Goal: Task Accomplishment & Management: Manage account settings

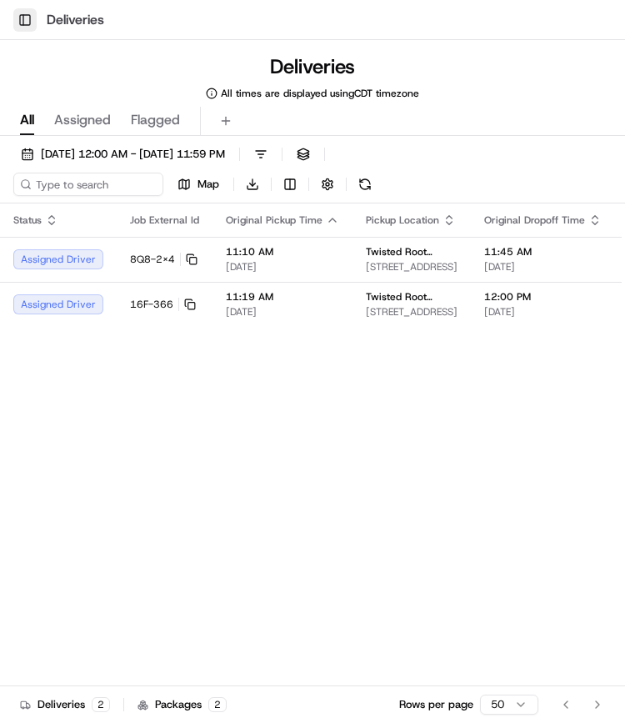
click at [31, 19] on button "Toggle Sidebar" at bounding box center [24, 19] width 23 height 23
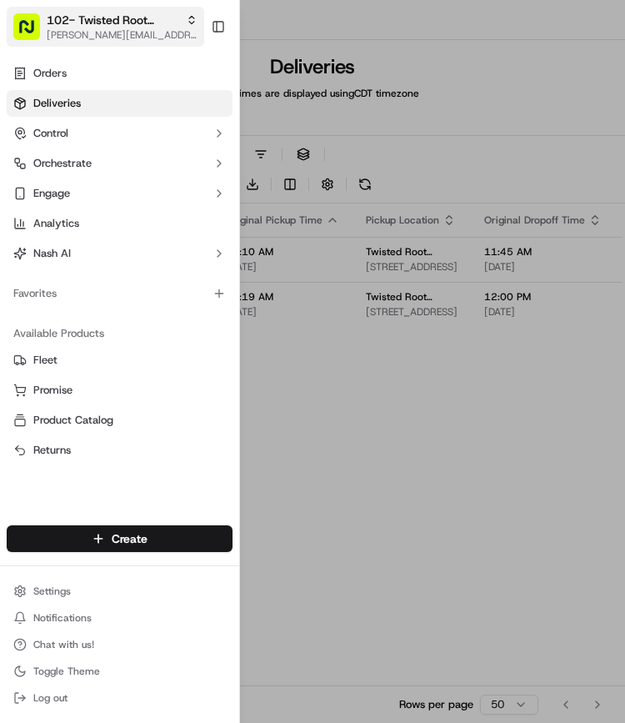
click at [88, 27] on span "102- Twisted Root Burger - Deep Ellum" at bounding box center [113, 20] width 133 height 17
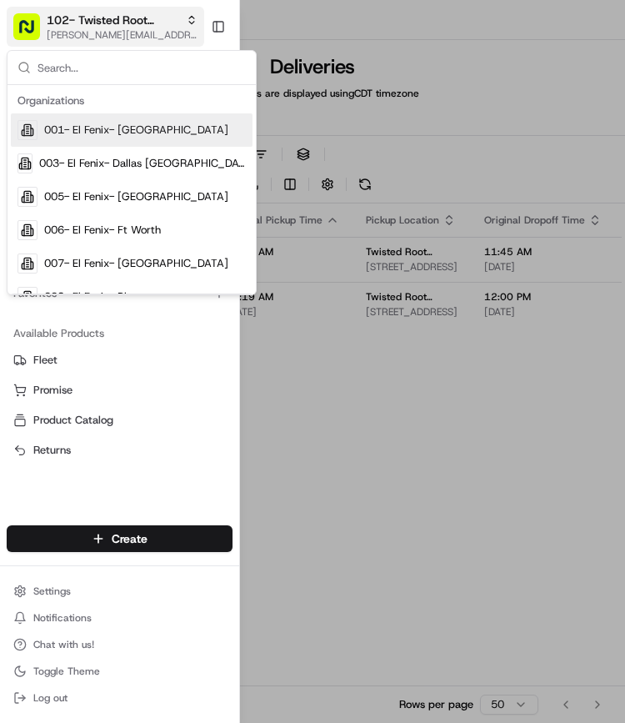
type input "J"
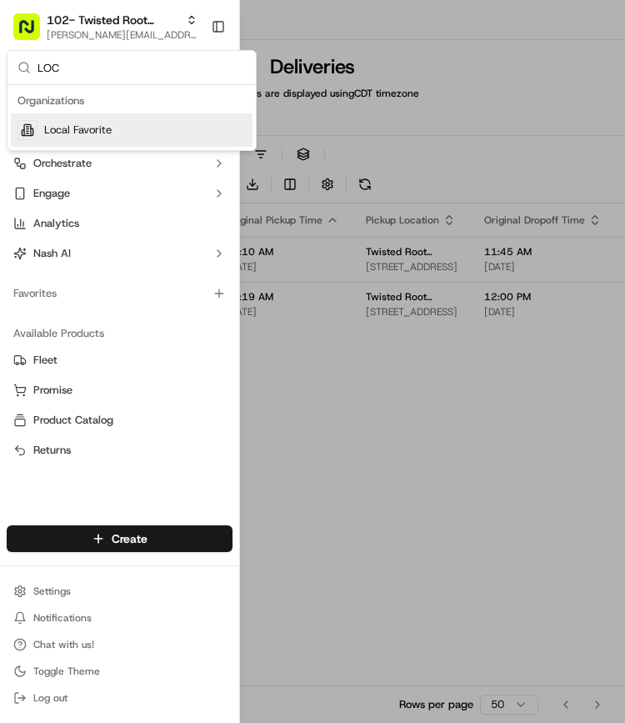
type input "LOC"
click at [98, 141] on div "Local Favorite" at bounding box center [132, 129] width 242 height 33
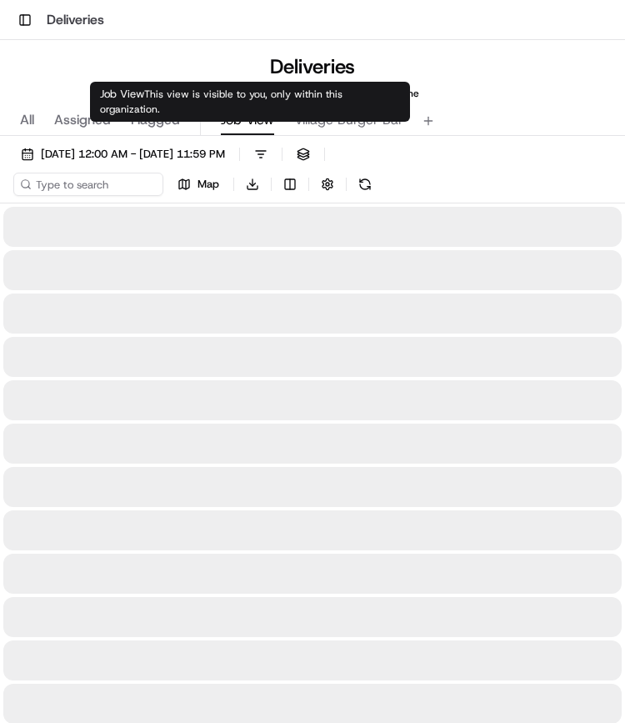
click at [237, 121] on span "Job View" at bounding box center [247, 120] width 53 height 20
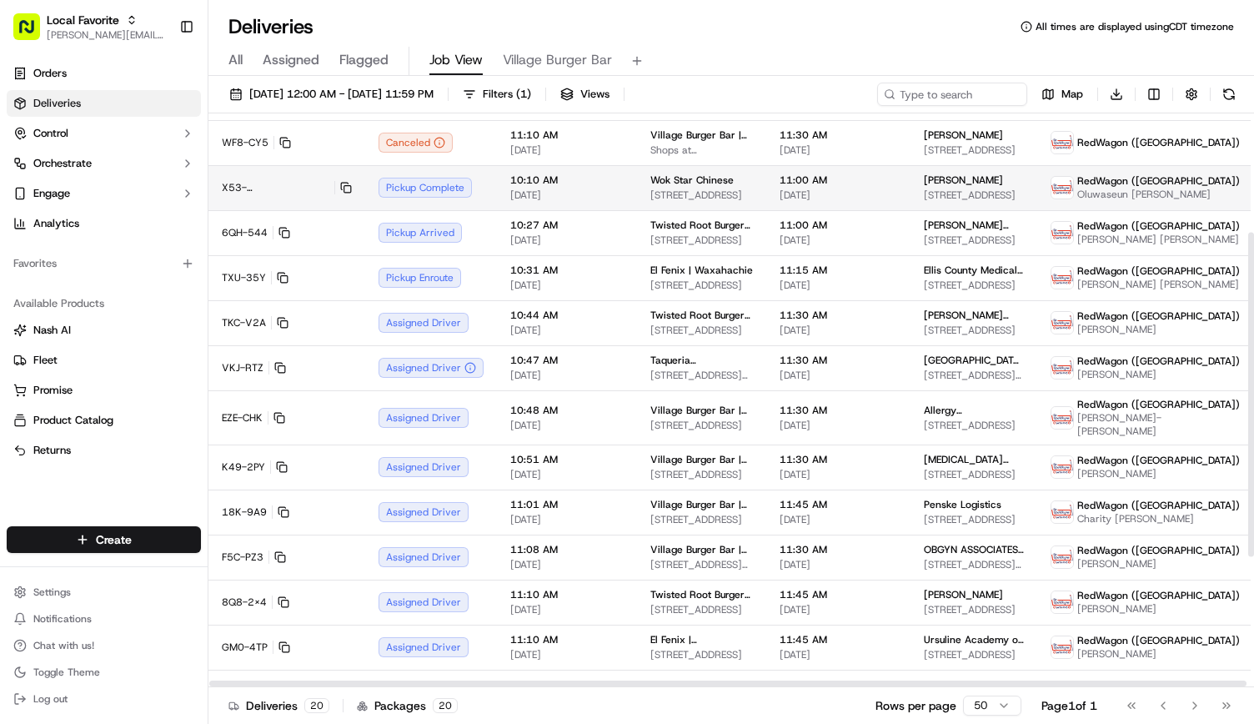
scroll to position [213, 0]
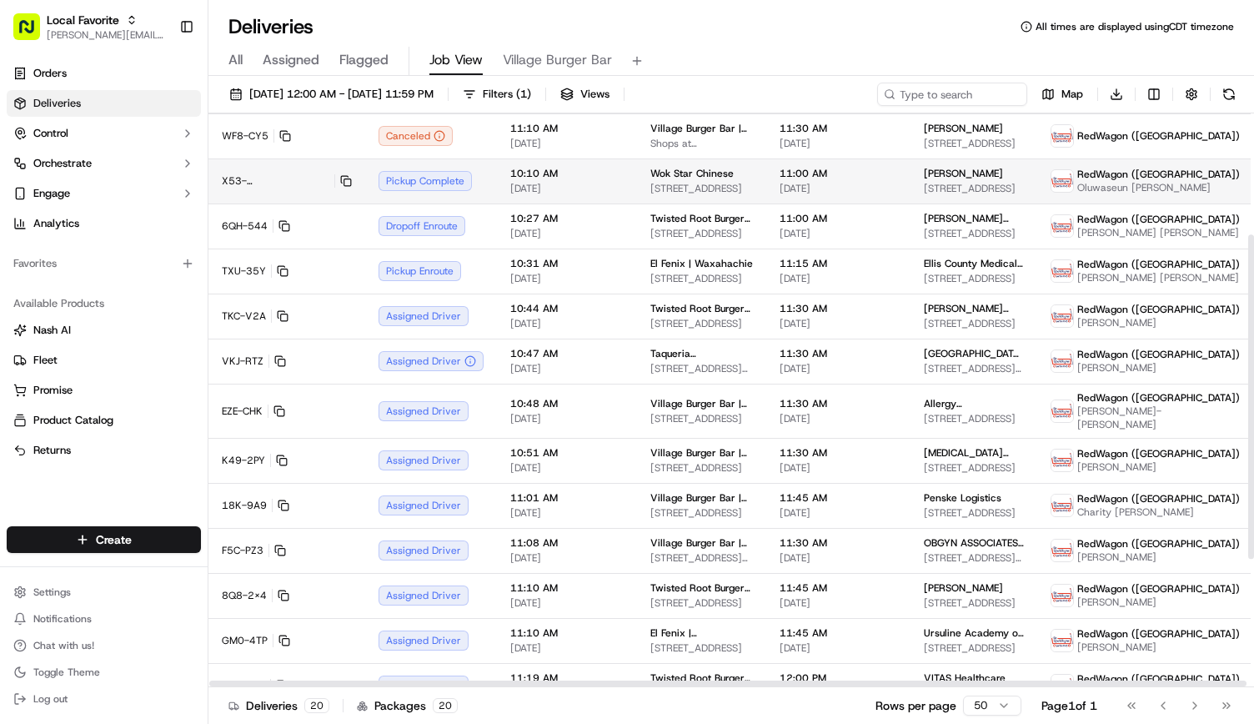
click at [544, 193] on span "[DATE]" at bounding box center [566, 188] width 113 height 13
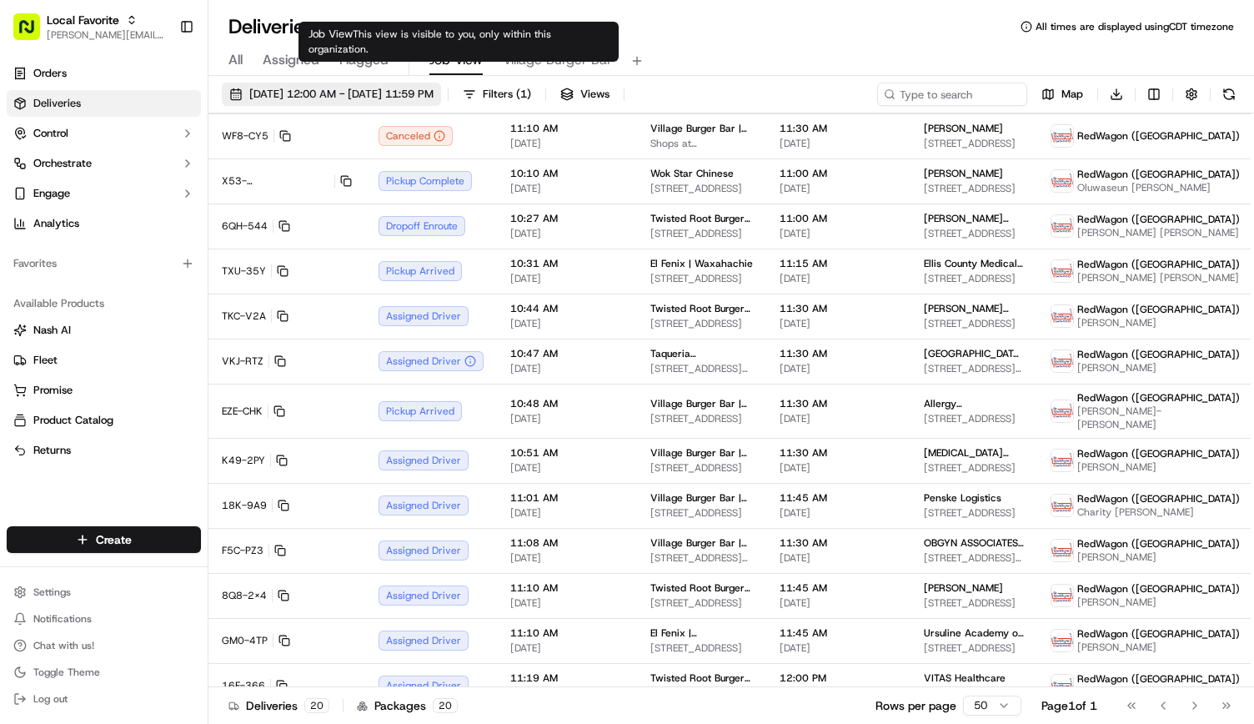
click at [355, 98] on span "[DATE] 12:00 AM - [DATE] 11:59 PM" at bounding box center [341, 94] width 184 height 15
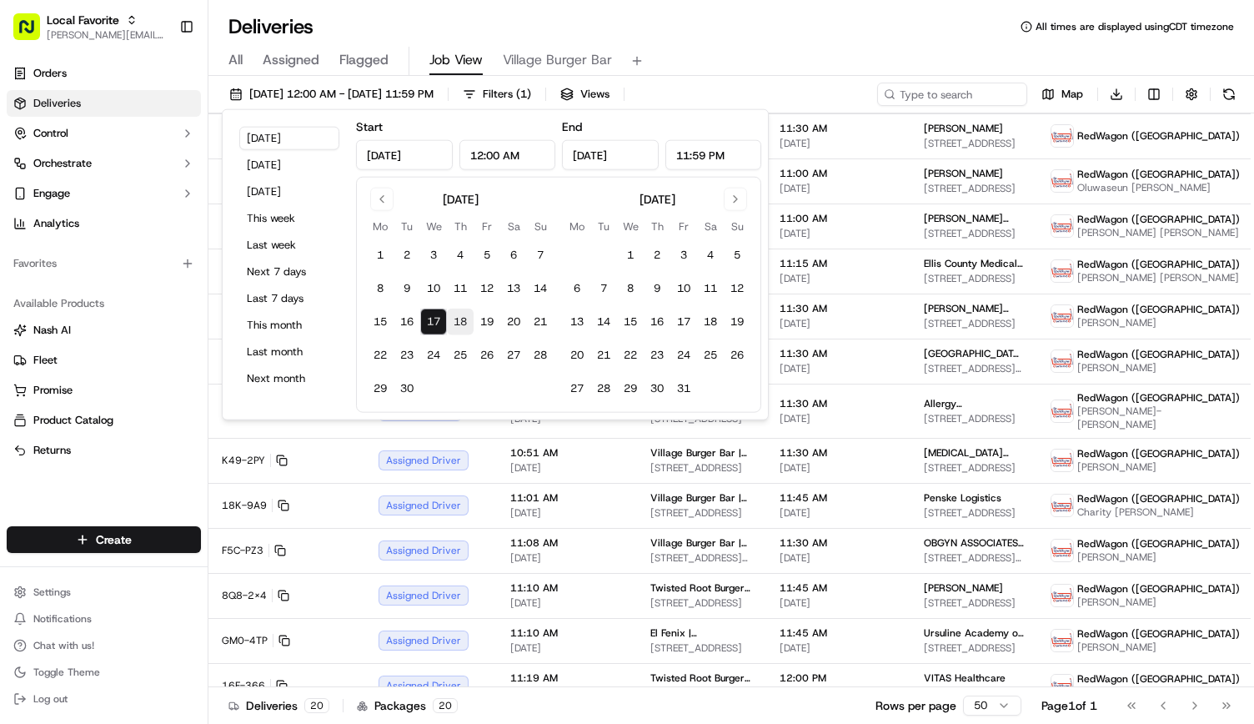
click at [460, 316] on button "18" at bounding box center [460, 321] width 27 height 27
type input "[DATE]"
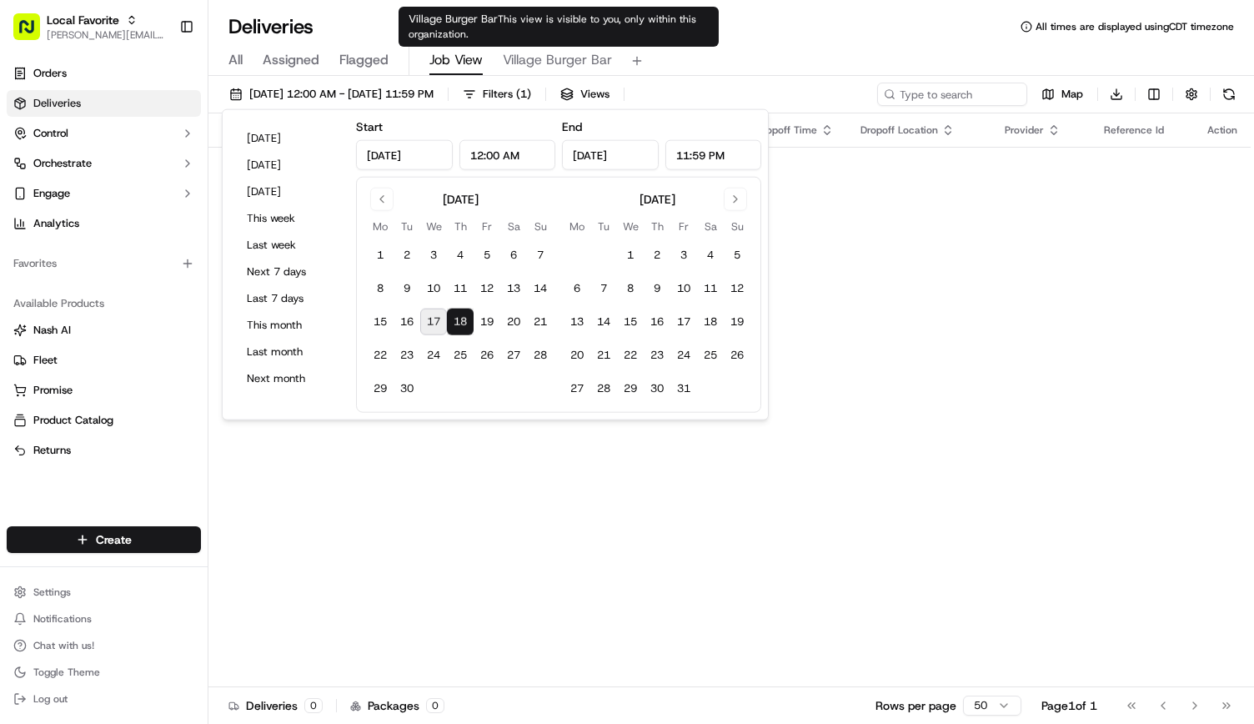
click at [624, 23] on div "Deliveries All times are displayed using CDT timezone" at bounding box center [731, 26] width 1046 height 27
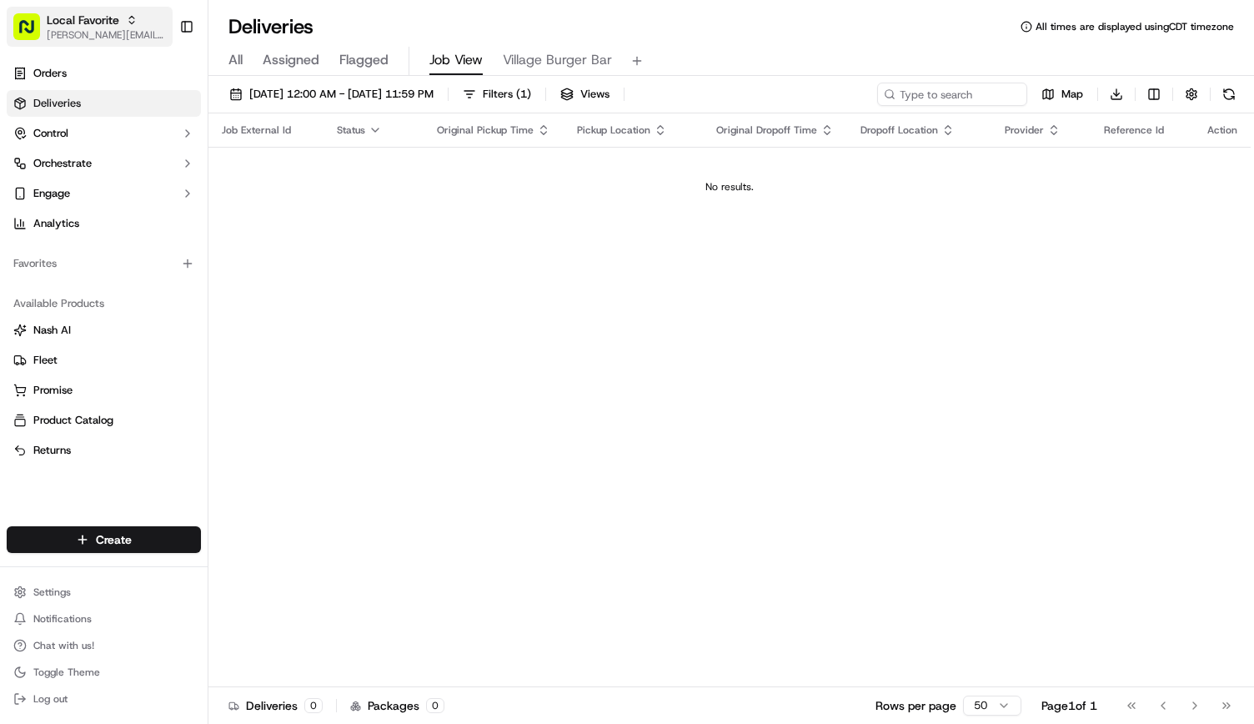
click at [110, 23] on span "Local Favorite" at bounding box center [83, 20] width 73 height 17
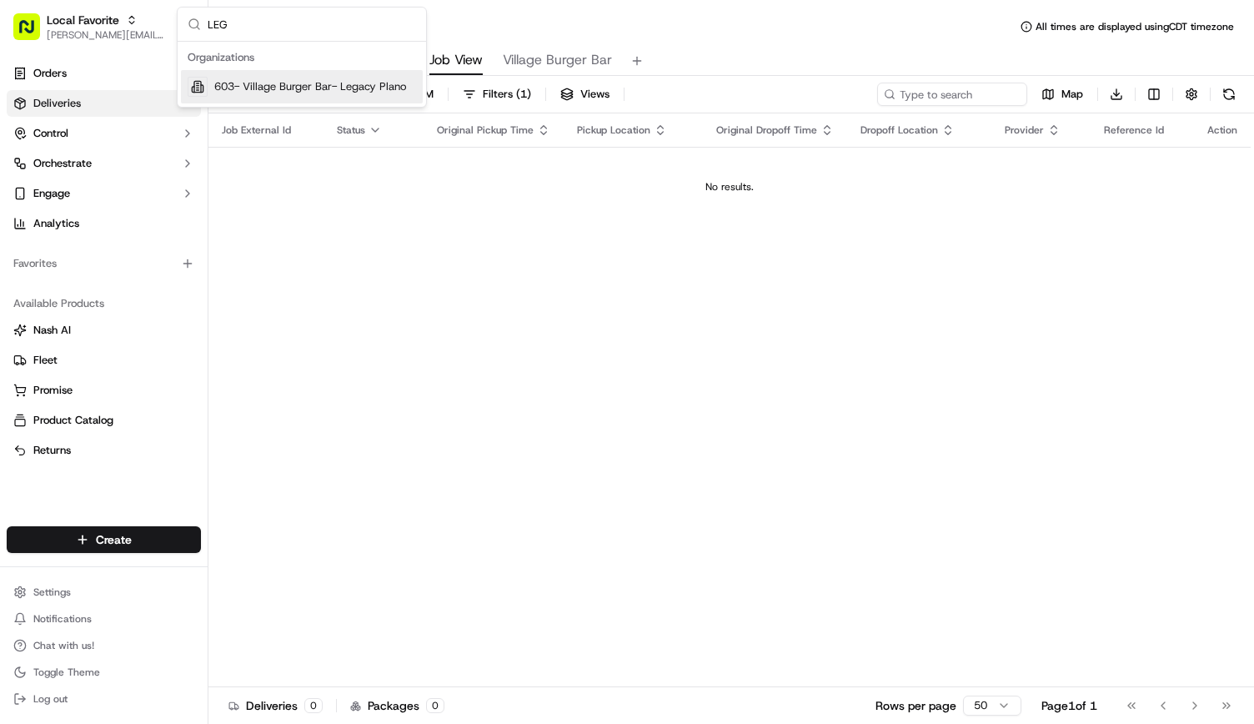
type input "LEG"
click at [284, 90] on span "603- Village Burger Bar- Legacy Plano" at bounding box center [310, 86] width 192 height 15
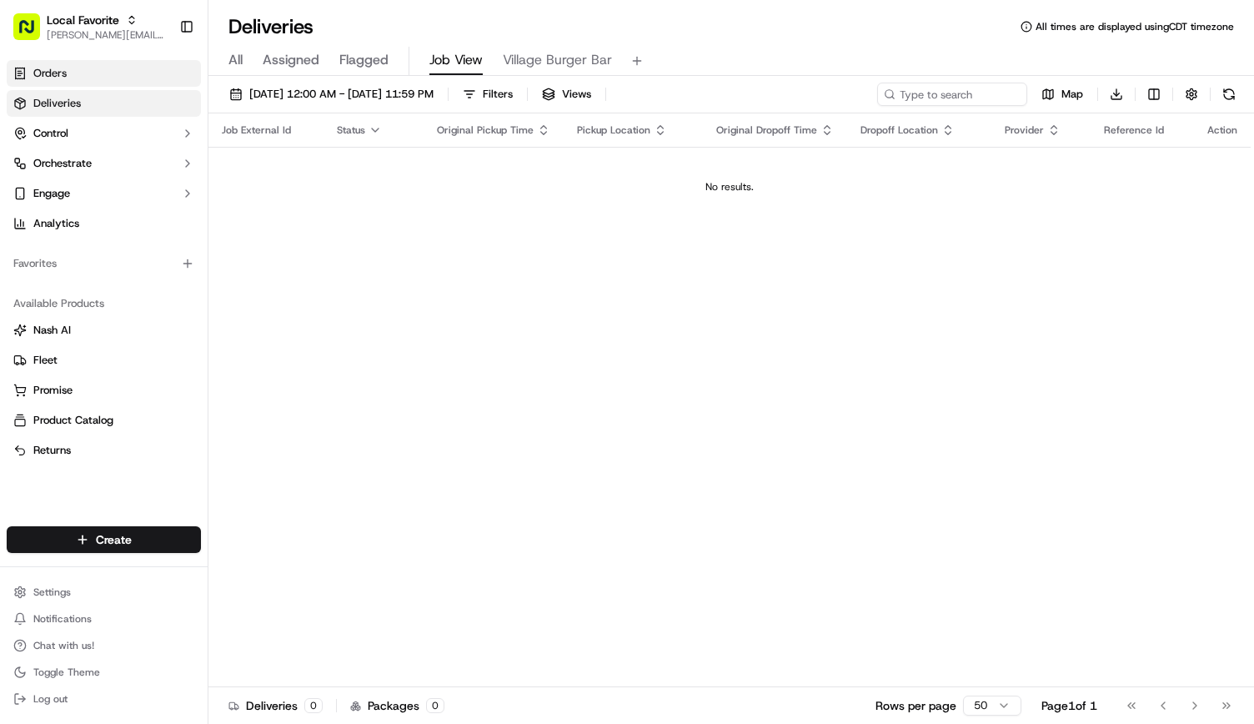
click at [104, 73] on link "Orders" at bounding box center [104, 73] width 194 height 27
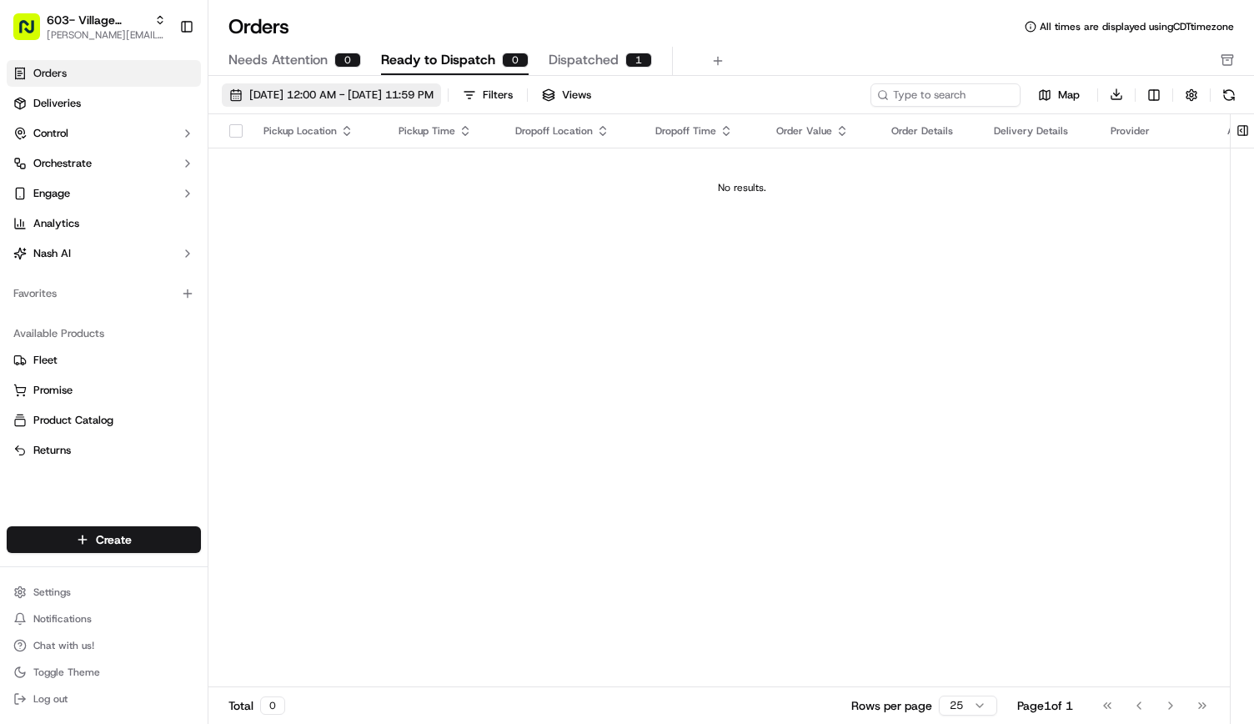
click at [344, 98] on span "[DATE] 12:00 AM - [DATE] 11:59 PM" at bounding box center [341, 95] width 184 height 15
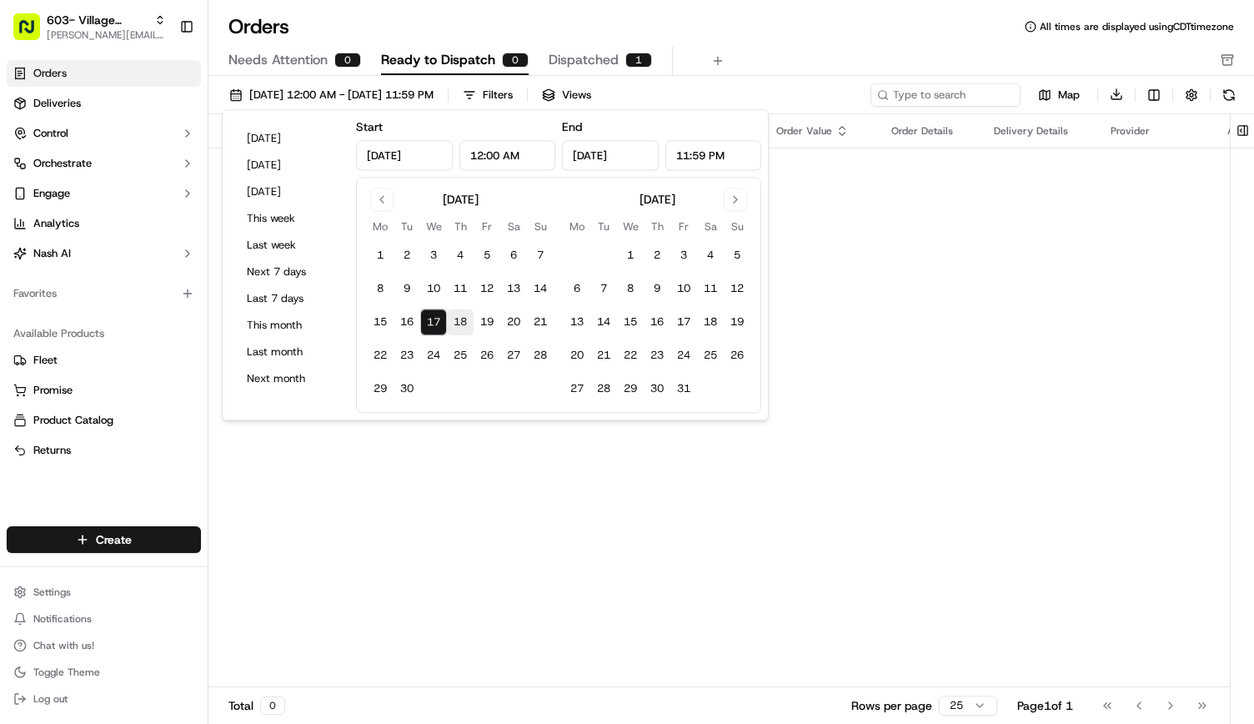
click at [461, 316] on button "18" at bounding box center [460, 322] width 27 height 27
type input "[DATE]"
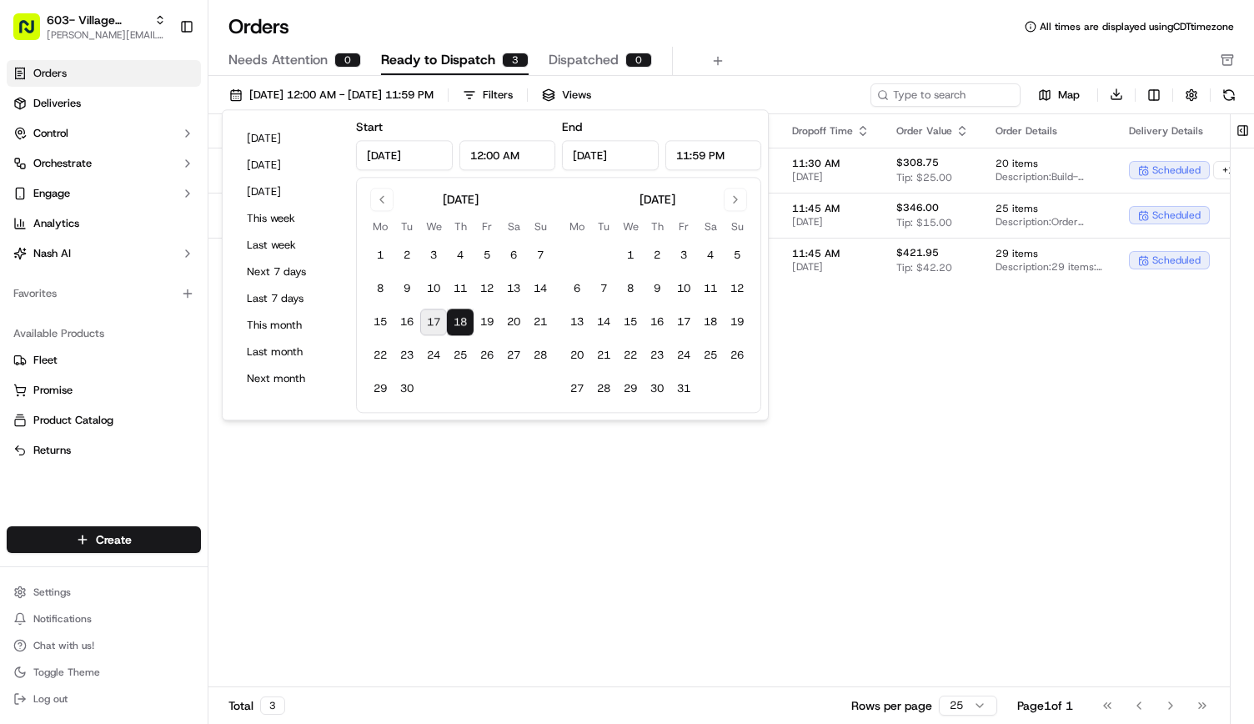
click at [461, 316] on button "18" at bounding box center [460, 322] width 27 height 27
click at [624, 47] on div "Needs Attention 0 Ready to Dispatch 3 Dispatched 0" at bounding box center [719, 61] width 982 height 28
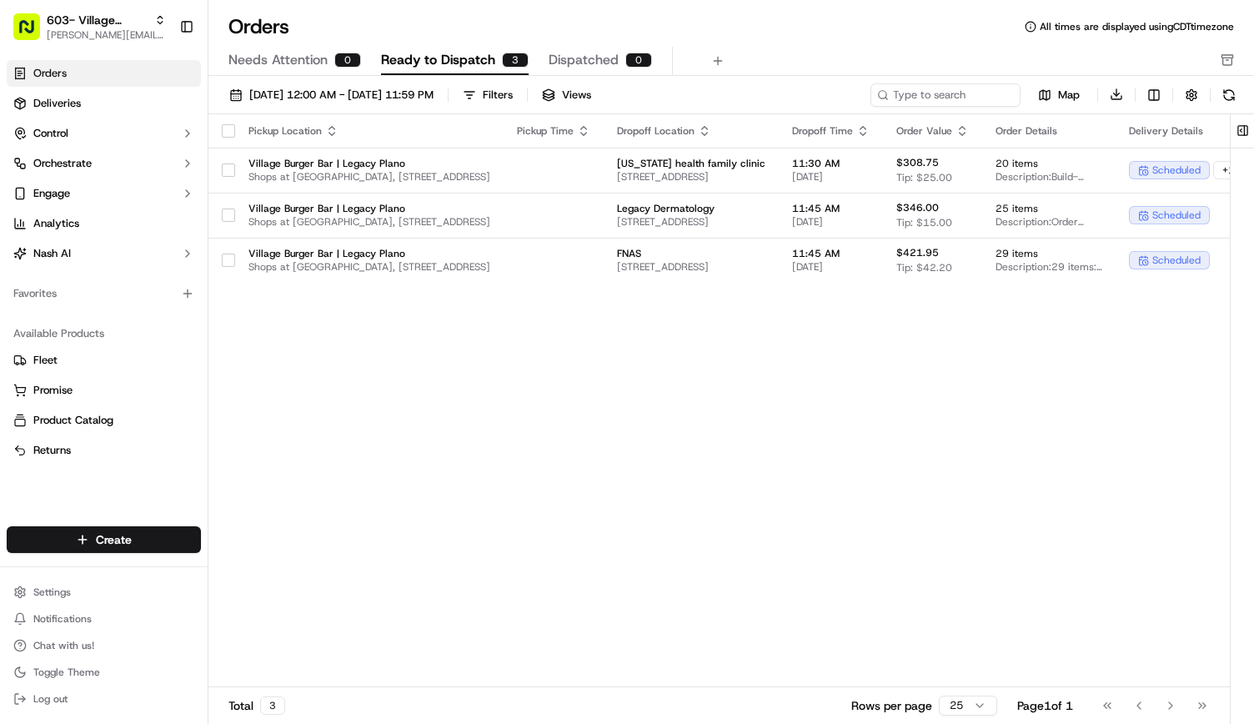
click at [228, 131] on button "button" at bounding box center [228, 130] width 13 height 13
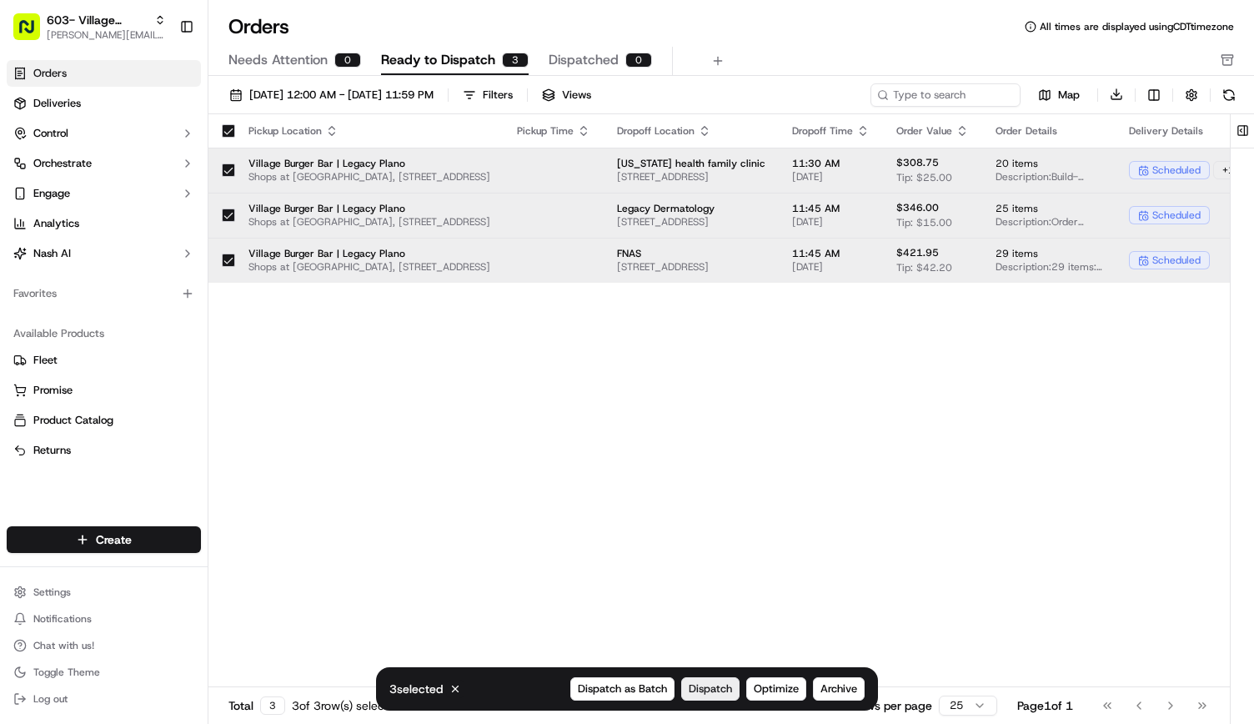
click at [624, 690] on span "Dispatch" at bounding box center [710, 688] width 43 height 15
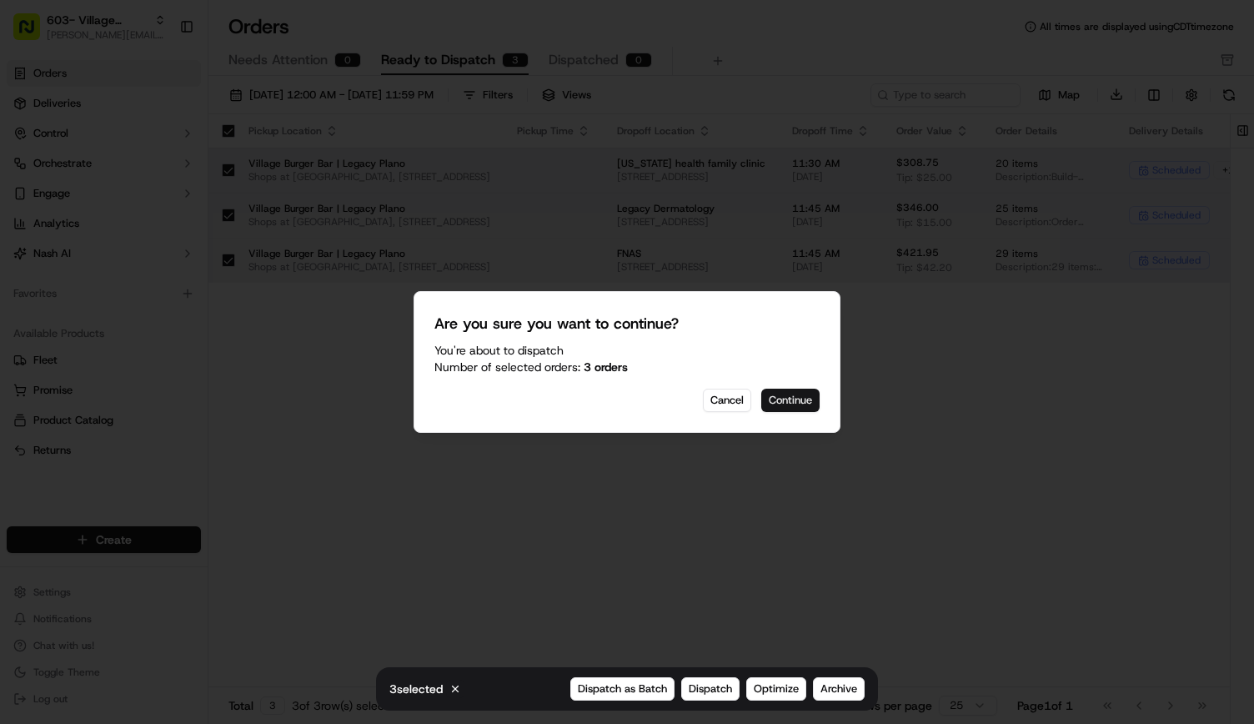
click at [624, 389] on button "Continue" at bounding box center [790, 400] width 58 height 23
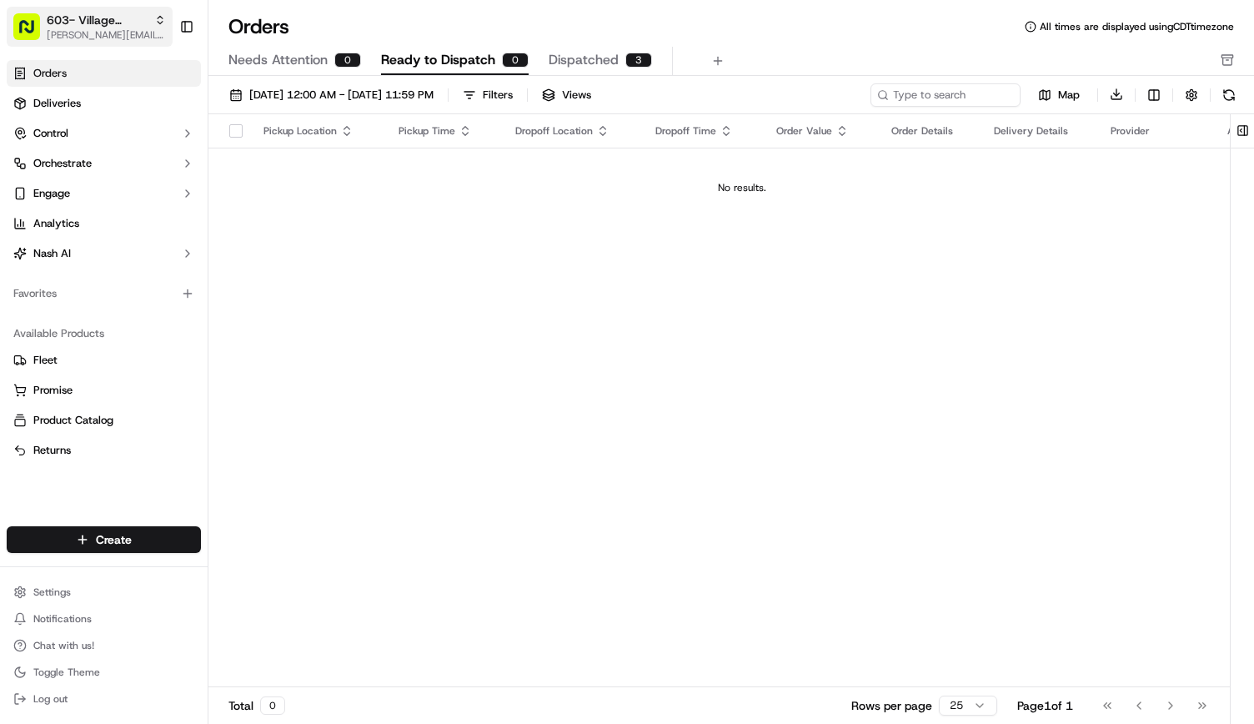
click at [117, 26] on span "603- Village Burger Bar- Legacy Plano" at bounding box center [97, 20] width 101 height 17
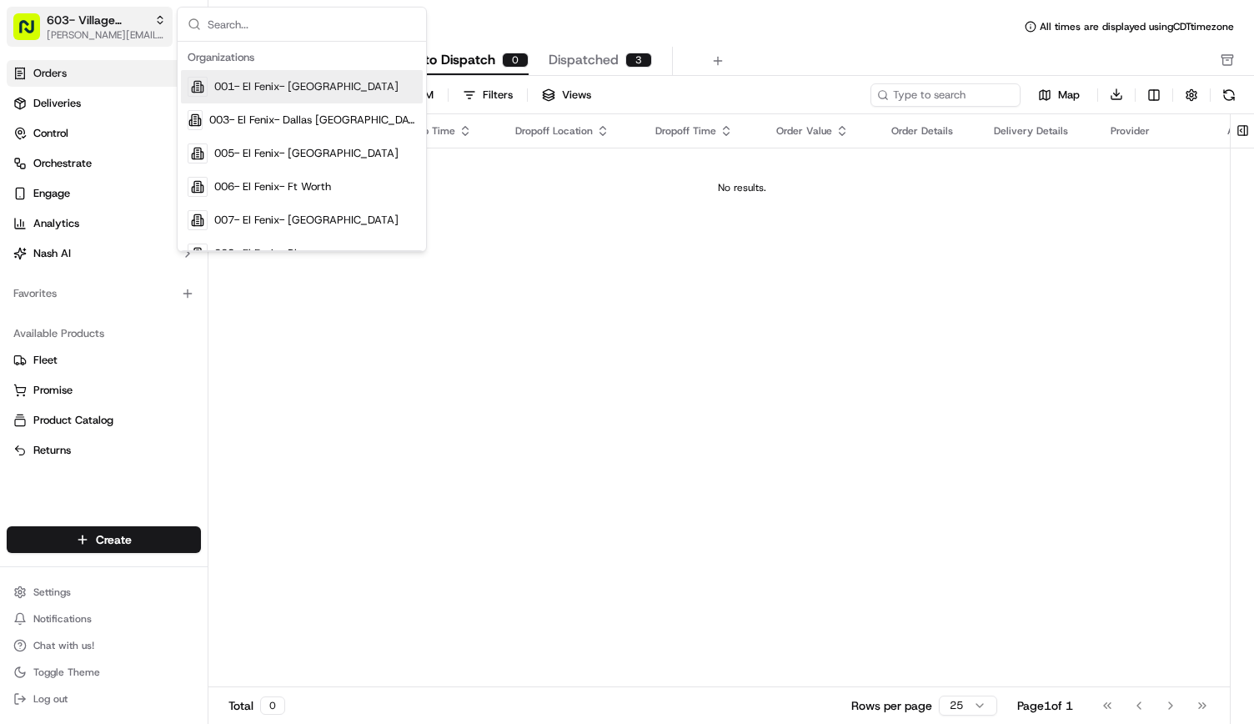
type input "l"
click at [77, 93] on link "Deliveries" at bounding box center [104, 103] width 194 height 27
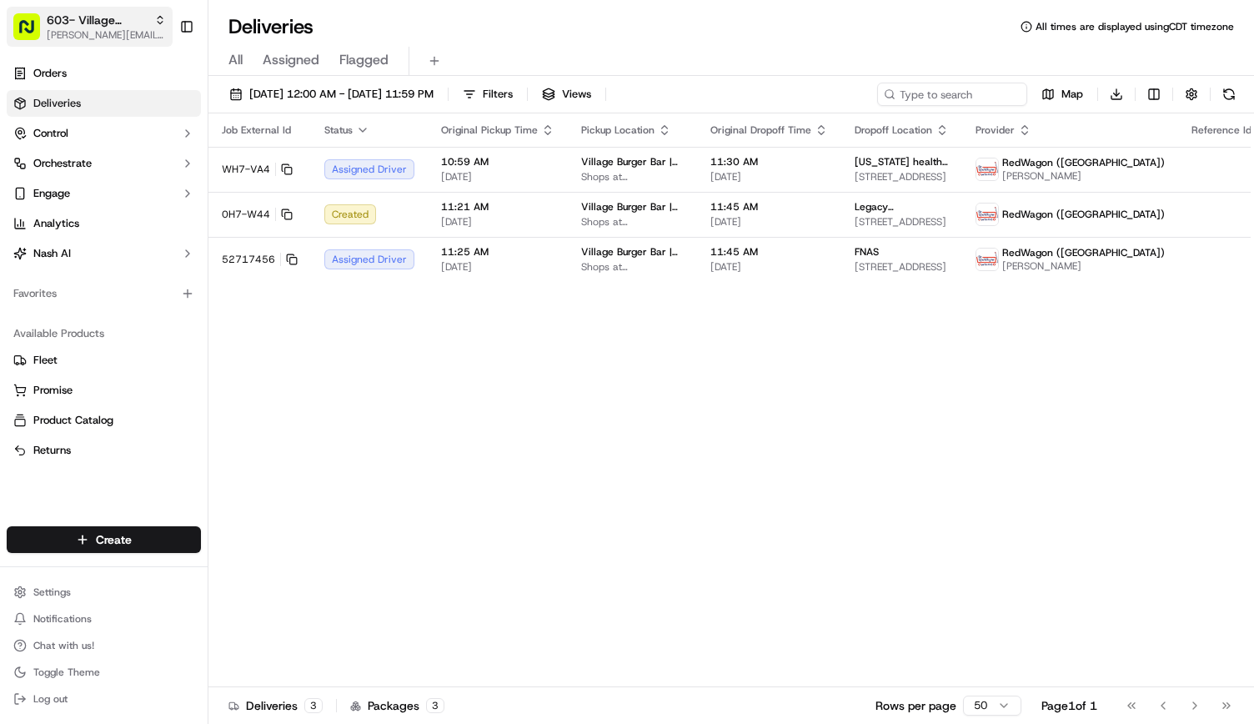
click at [95, 36] on span "[PERSON_NAME][EMAIL_ADDRESS][PERSON_NAME][DOMAIN_NAME]" at bounding box center [106, 34] width 119 height 13
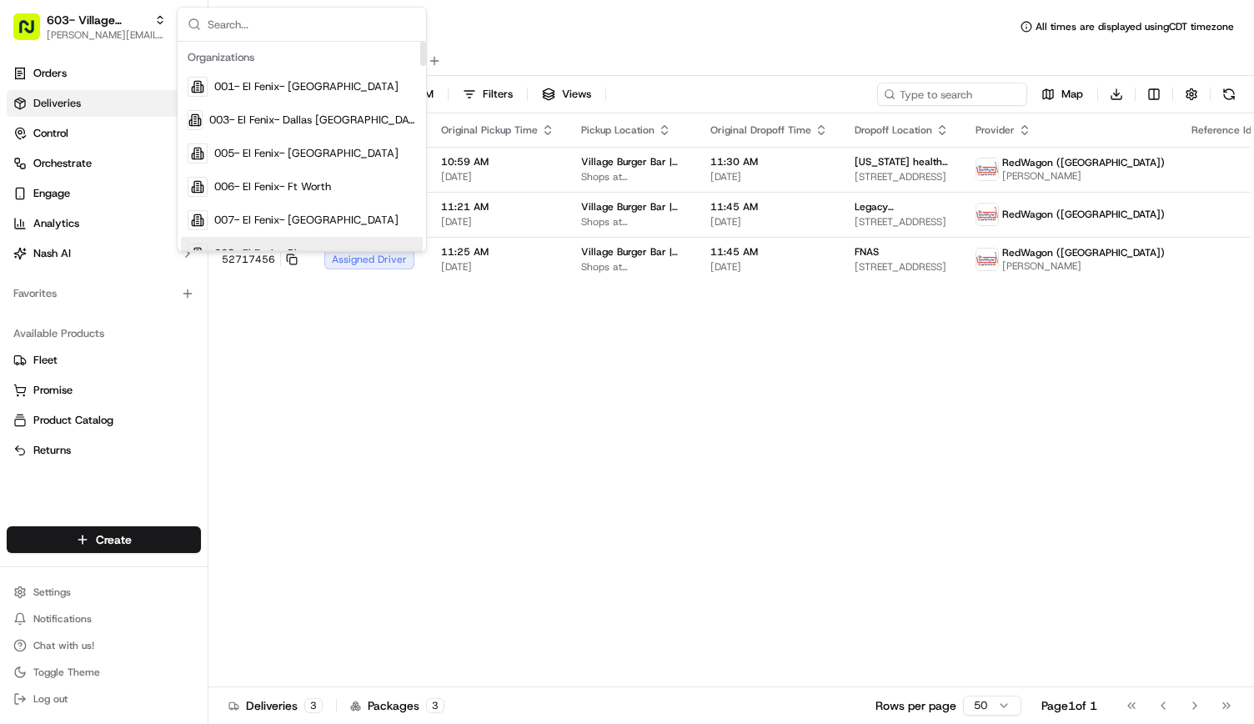
click at [220, 283] on div "Job External Id Status Original Pickup Time Pickup Location Original Dropoff Ti…" at bounding box center [767, 400] width 1118 height 574
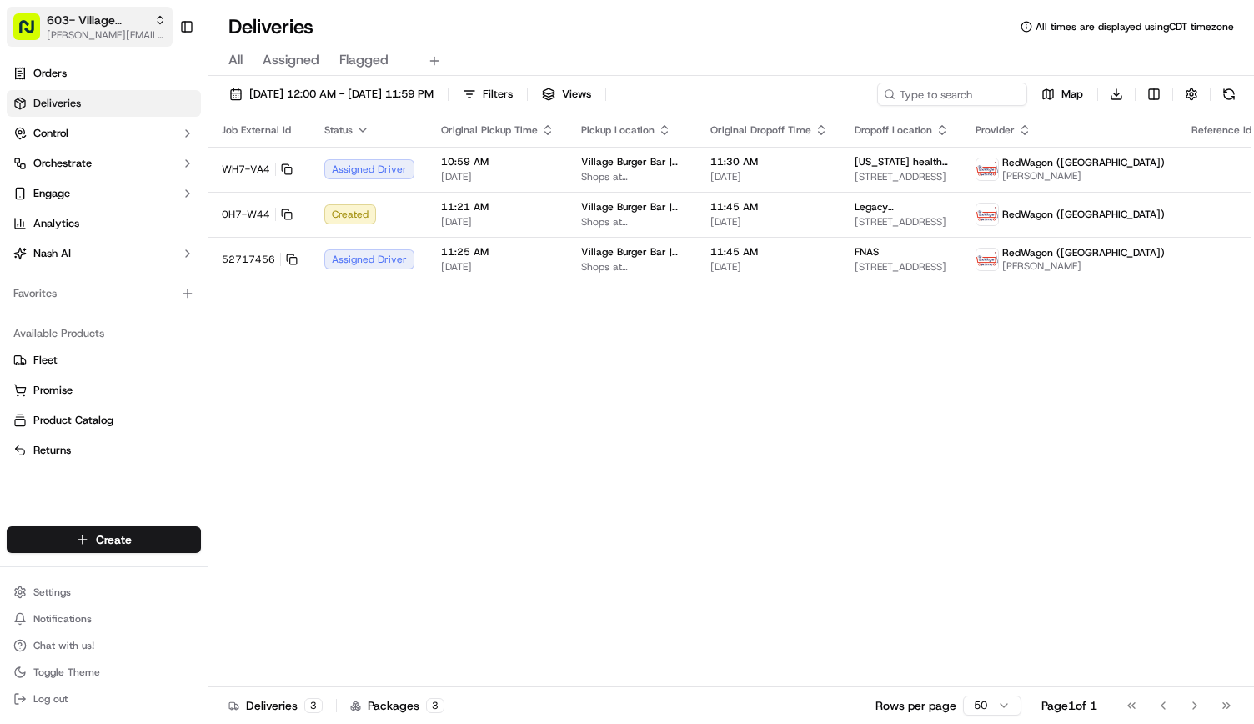
click at [113, 43] on button "603- Village Burger Bar- Legacy Plano [PERSON_NAME][EMAIL_ADDRESS][PERSON_NAME]…" at bounding box center [90, 27] width 166 height 40
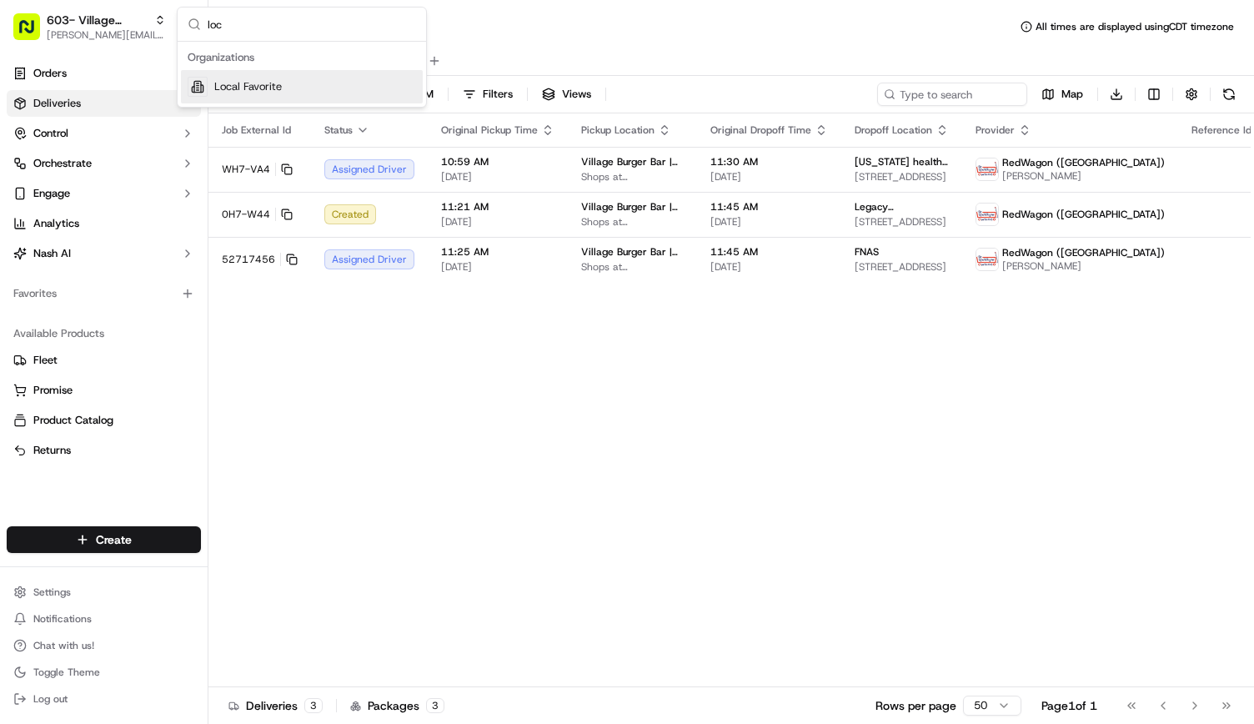
type input "loc"
click at [230, 81] on span "Local Favorite" at bounding box center [248, 86] width 68 height 15
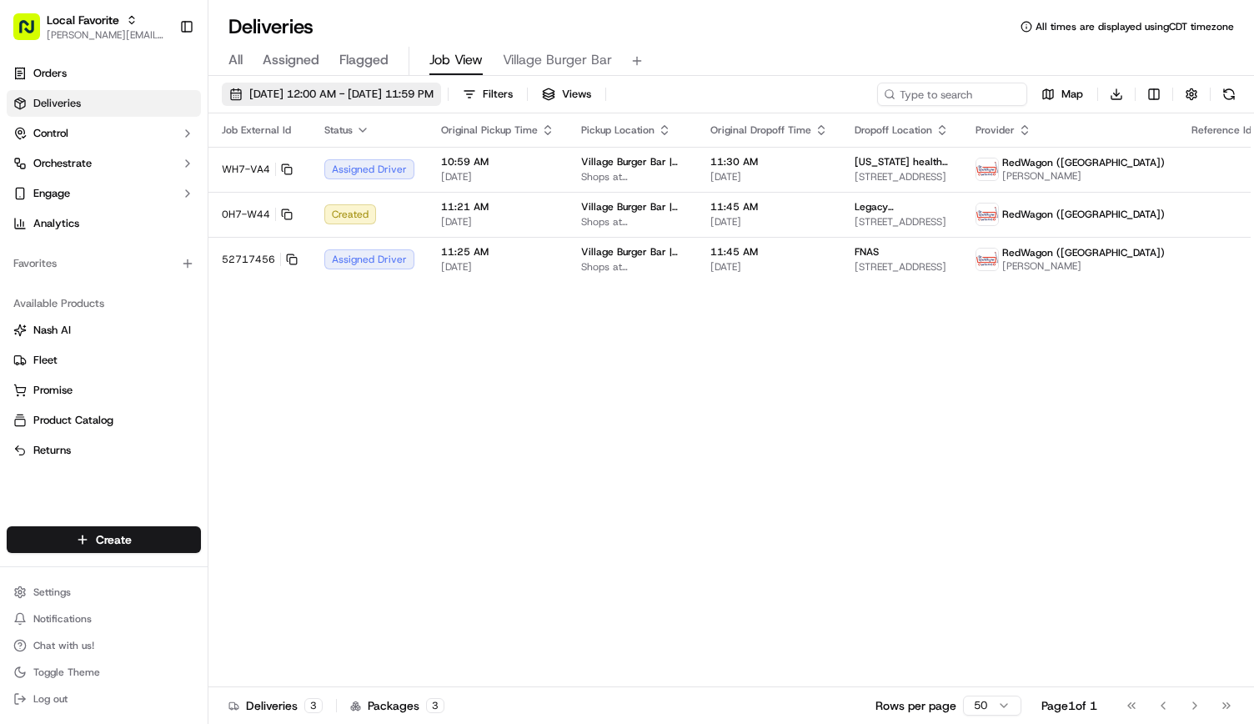
click at [360, 87] on span "[DATE] 12:00 AM - [DATE] 11:59 PM" at bounding box center [341, 94] width 184 height 15
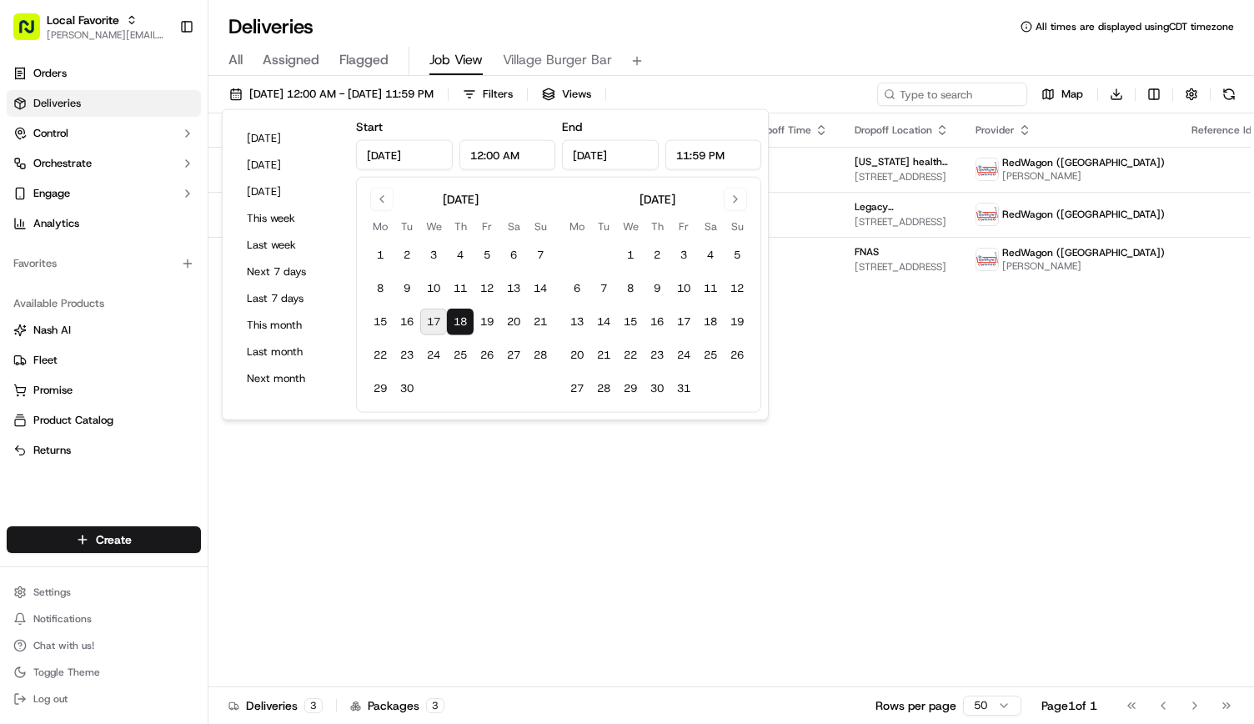
click at [437, 323] on button "17" at bounding box center [433, 321] width 27 height 27
type input "[DATE]"
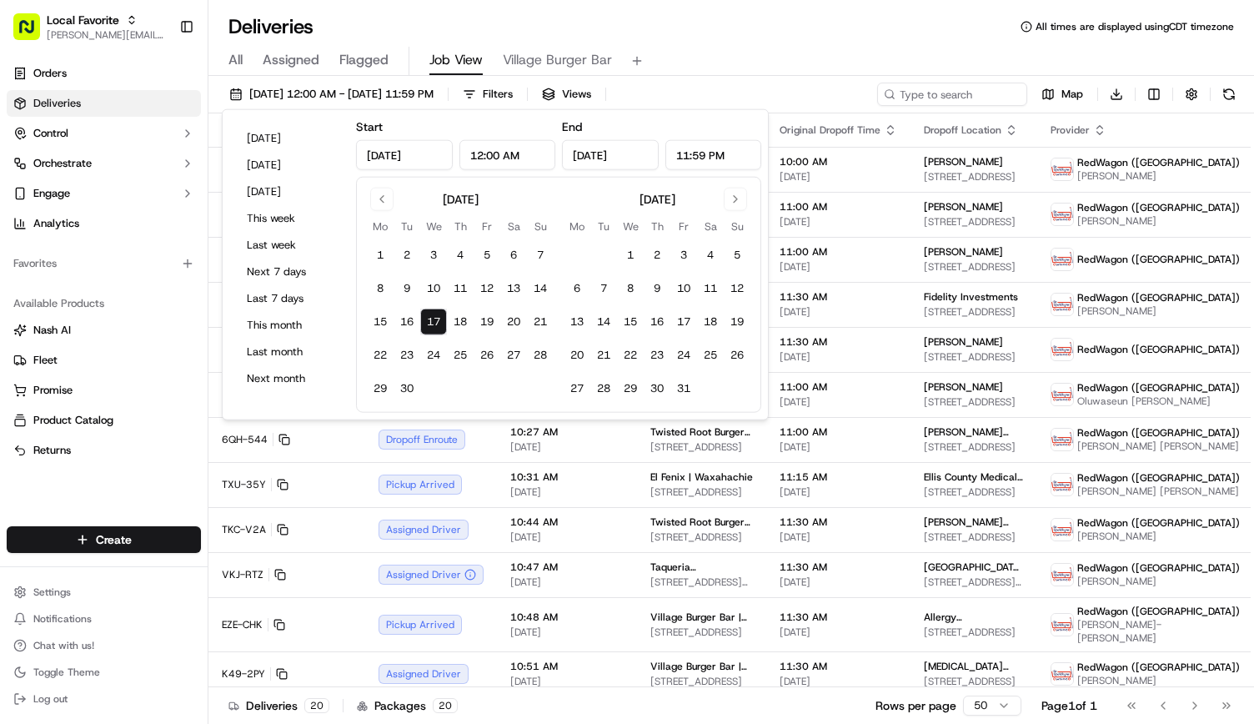
click at [624, 13] on div "Deliveries All times are displayed using CDT timezone" at bounding box center [731, 26] width 1046 height 27
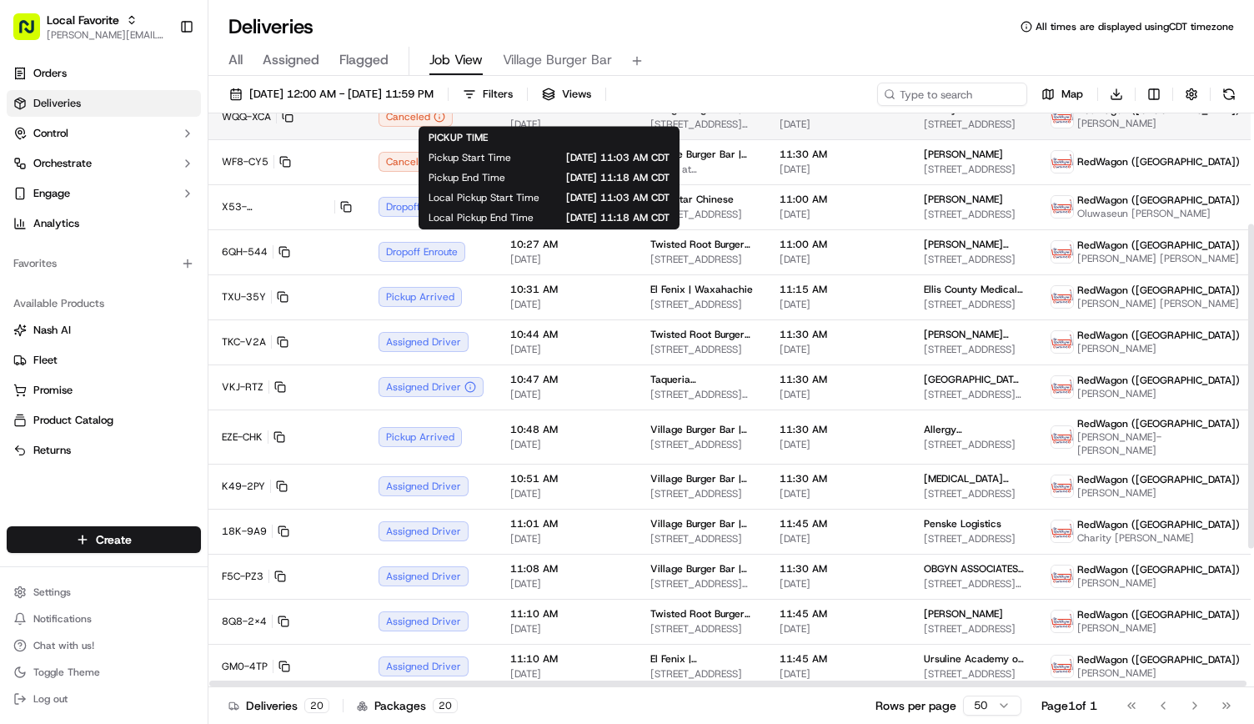
scroll to position [205, 0]
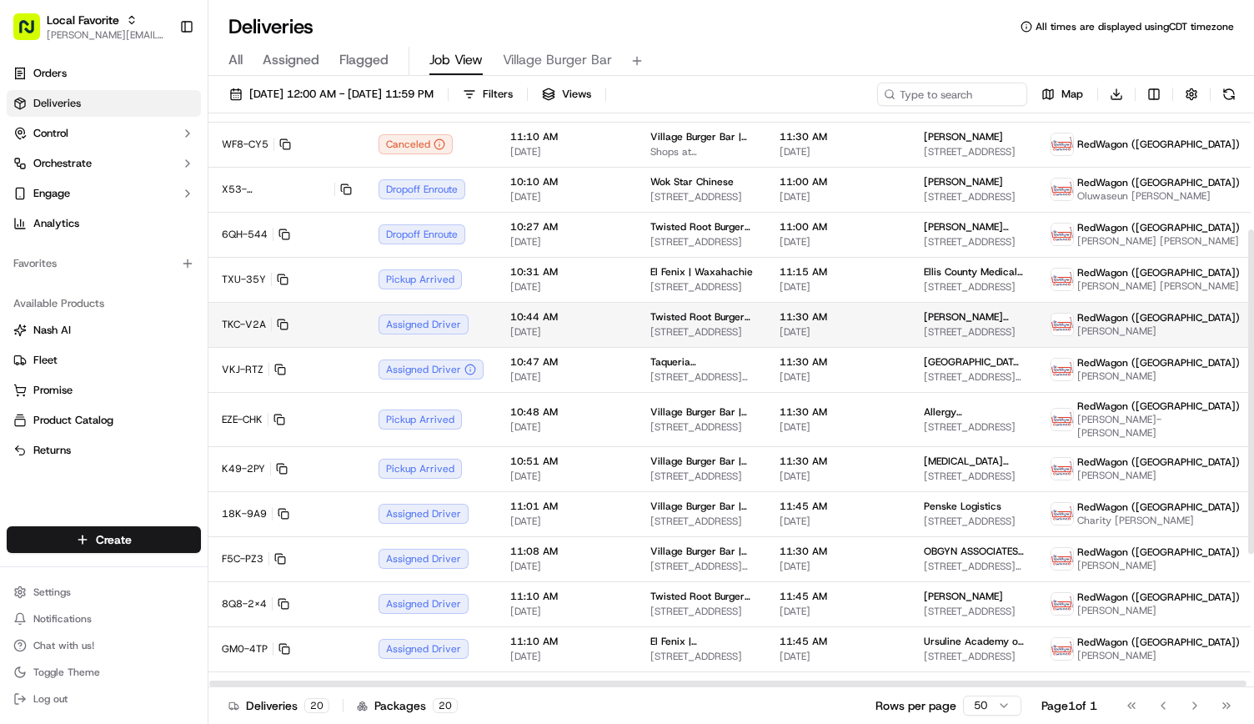
click at [524, 324] on span "10:44 AM" at bounding box center [566, 316] width 113 height 13
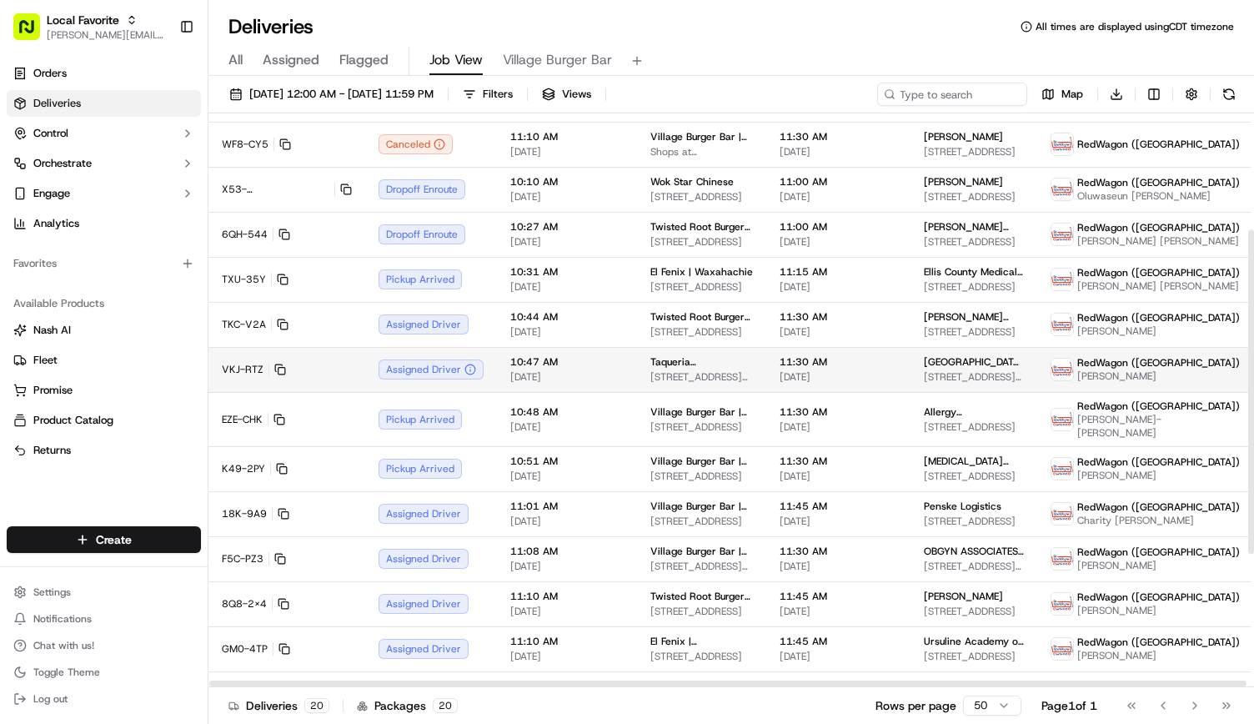
click at [530, 384] on span "[DATE]" at bounding box center [566, 376] width 113 height 13
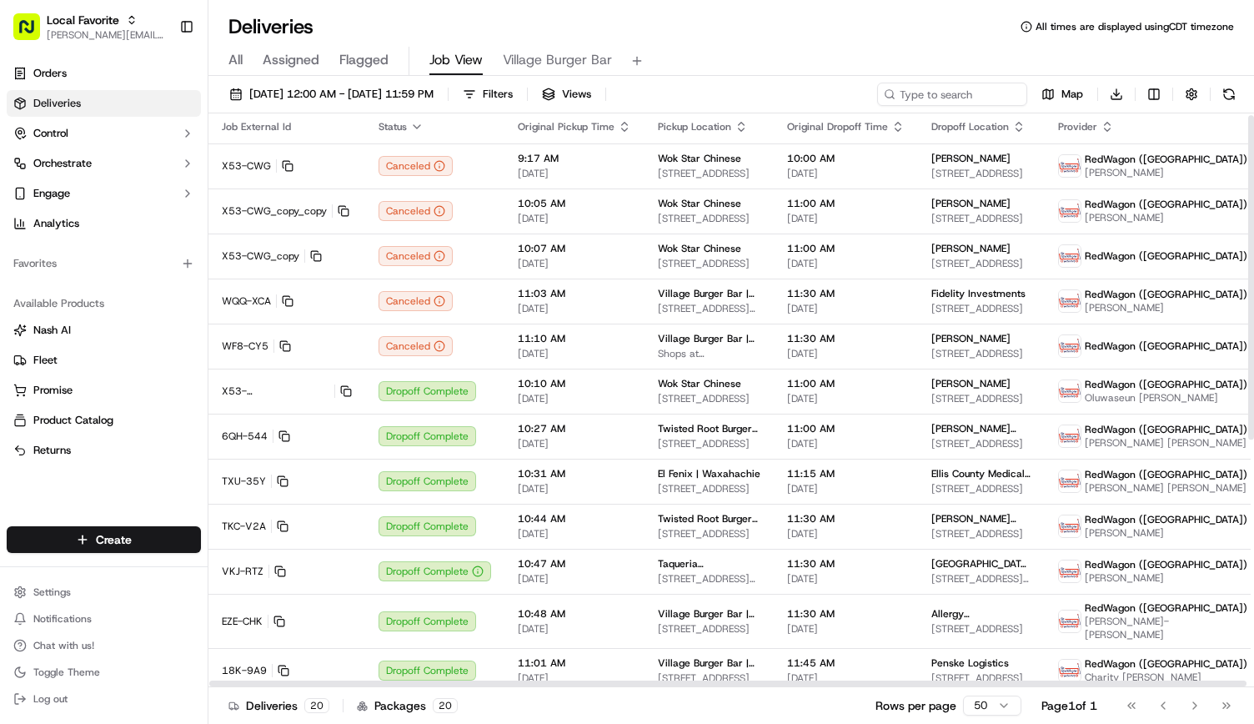
scroll to position [440, 0]
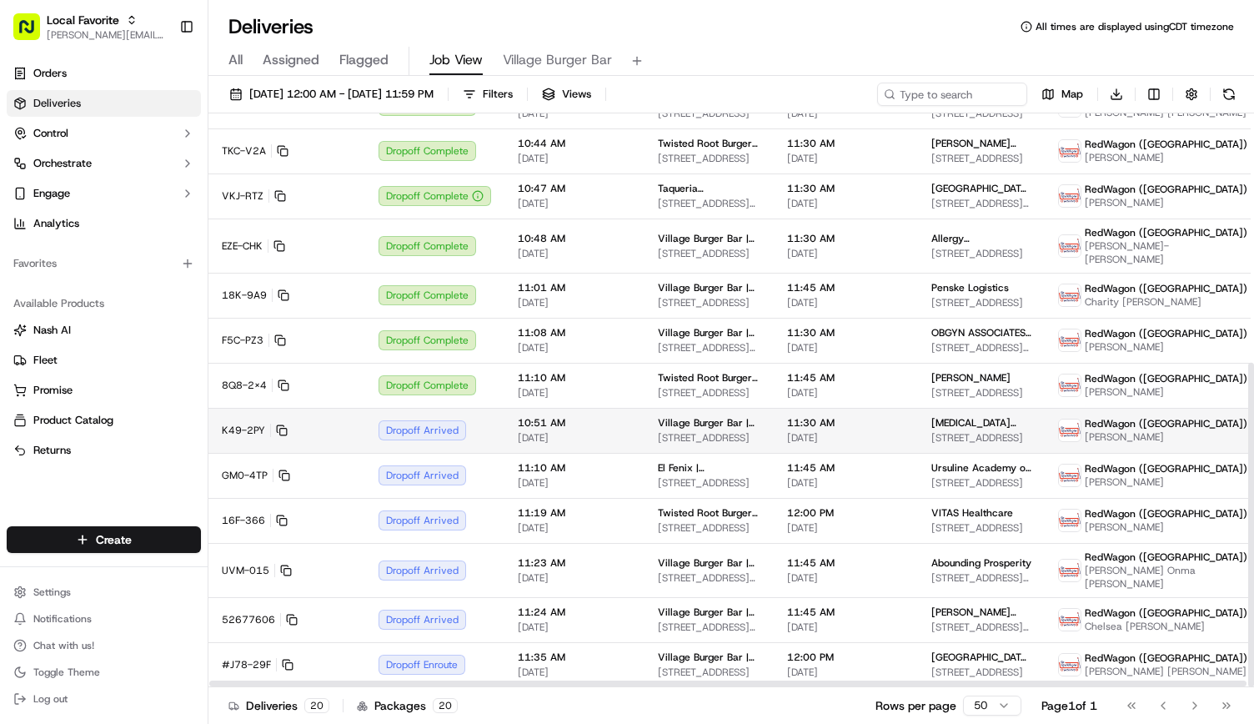
click at [619, 431] on span "[DATE]" at bounding box center [574, 437] width 113 height 13
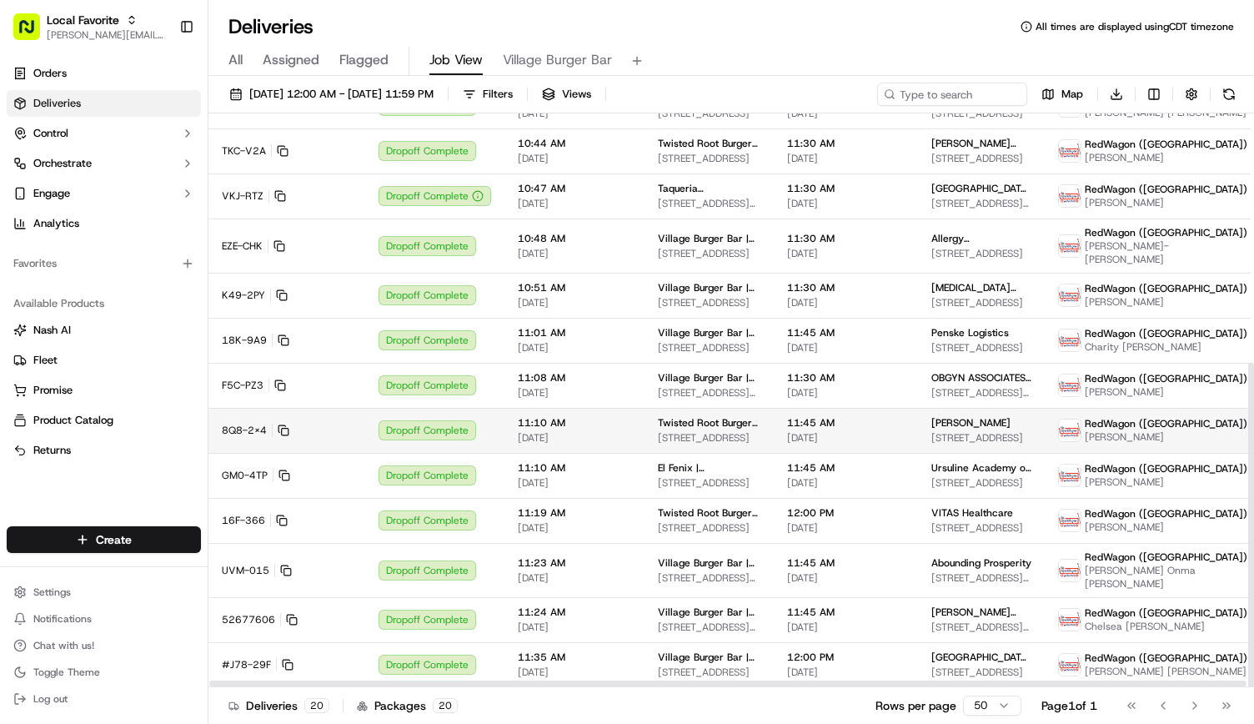
scroll to position [0, 0]
